Goal: Task Accomplishment & Management: Complete application form

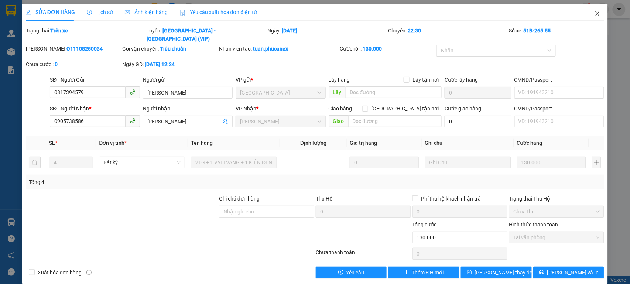
click at [595, 16] on icon "close" at bounding box center [598, 14] width 6 height 6
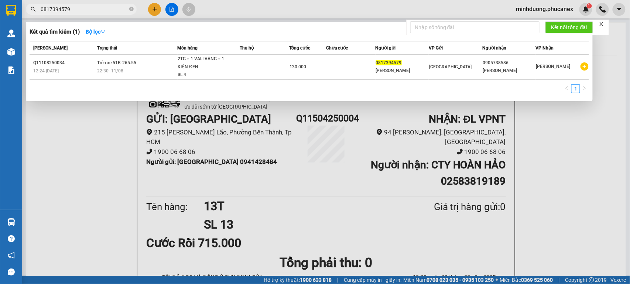
drag, startPoint x: 90, startPoint y: 5, endPoint x: 120, endPoint y: 13, distance: 30.5
click at [92, 5] on input "0817394579" at bounding box center [84, 9] width 87 height 8
click at [131, 10] on icon "close-circle" at bounding box center [131, 9] width 4 height 4
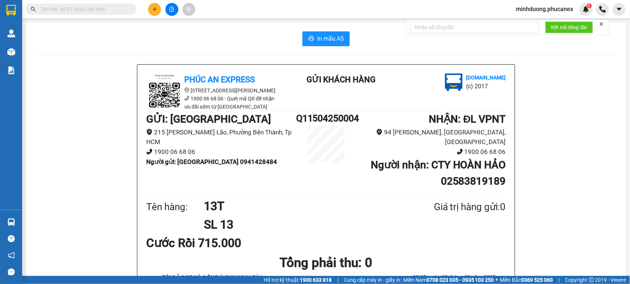
click at [89, 7] on input "text" at bounding box center [84, 9] width 87 height 8
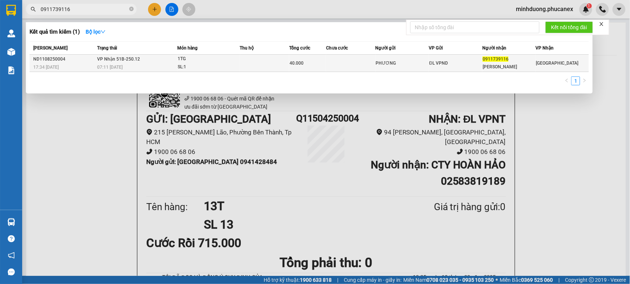
type input "0911739116"
click at [389, 66] on div "PHƯƠNG" at bounding box center [402, 63] width 53 height 8
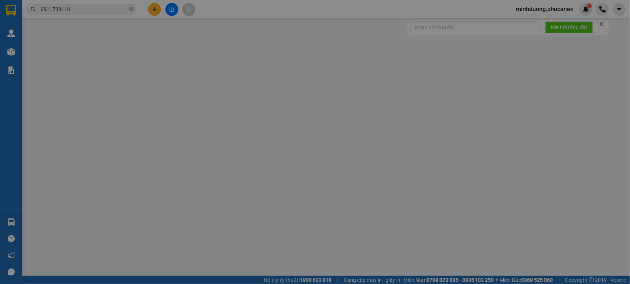
type input "PHƯƠNG"
type input "0911739116"
type input "[PERSON_NAME]"
type input "40.000"
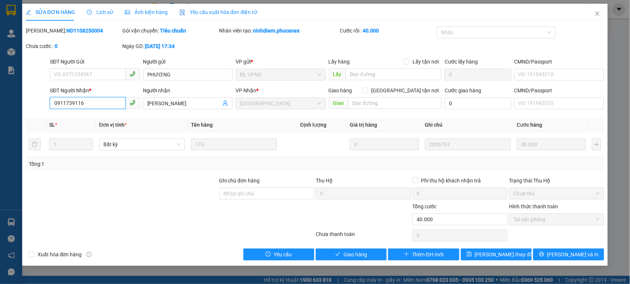
drag, startPoint x: 89, startPoint y: 106, endPoint x: 47, endPoint y: 117, distance: 43.7
click at [47, 117] on div "Total Paid Fee 40.000 Total UnPaid Fee 0 Cash Collection Total Fee Mã ĐH: ND110…" at bounding box center [315, 144] width 579 height 234
click at [600, 13] on icon "close" at bounding box center [598, 14] width 6 height 6
